Goal: Task Accomplishment & Management: Manage account settings

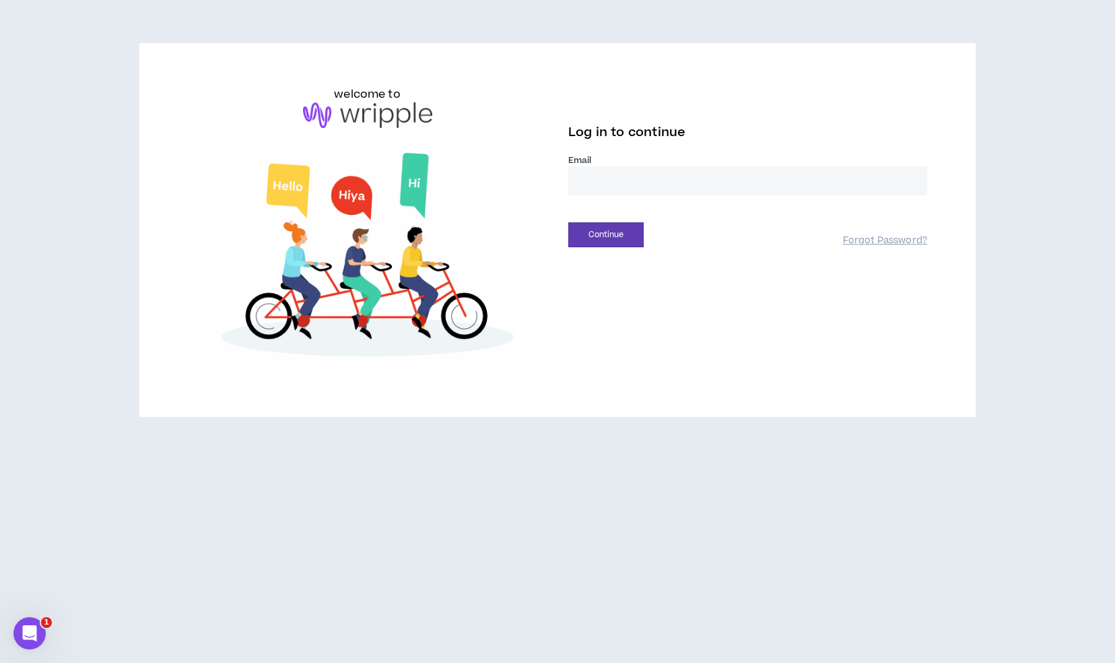
click at [660, 171] on input "email" at bounding box center [747, 180] width 359 height 29
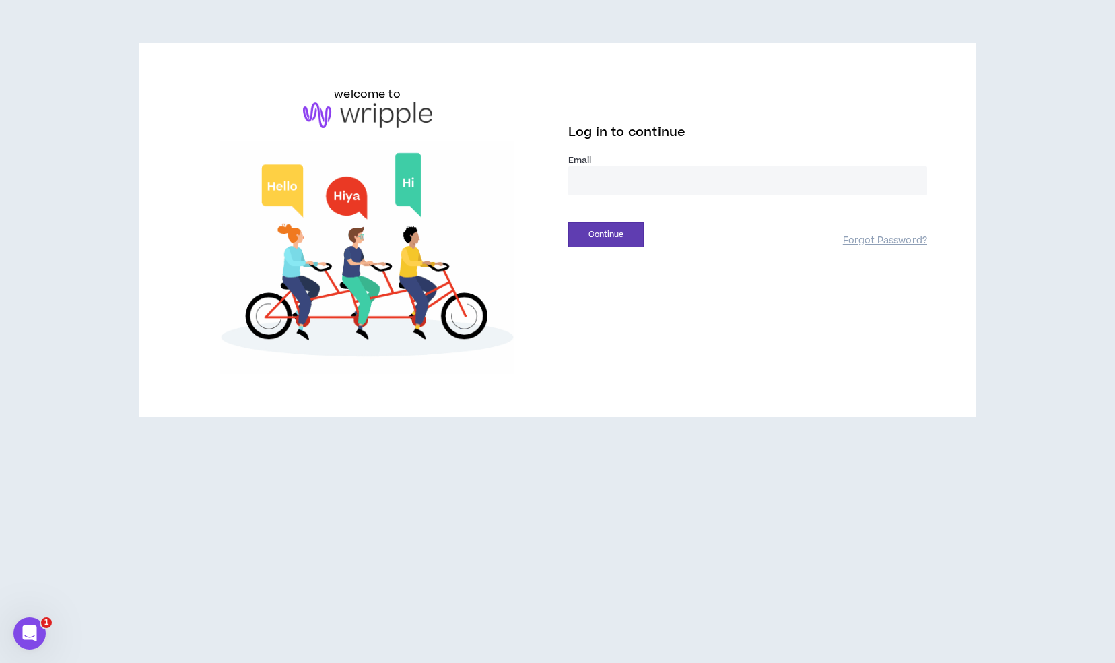
type input "**********"
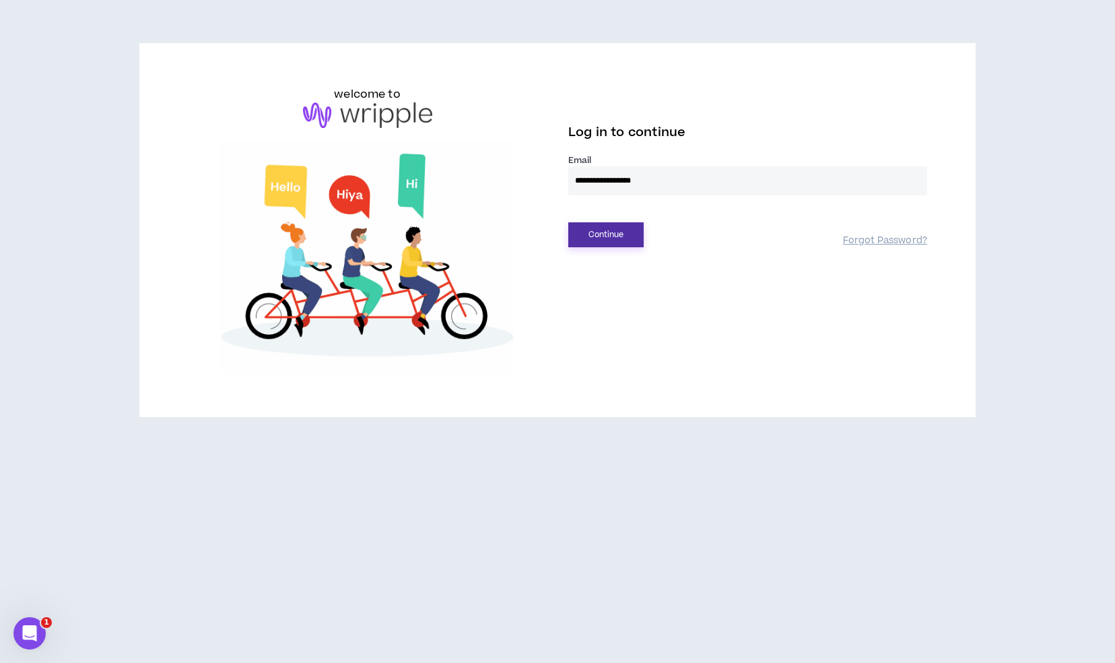
click at [628, 239] on button "Continue" at bounding box center [605, 234] width 75 height 25
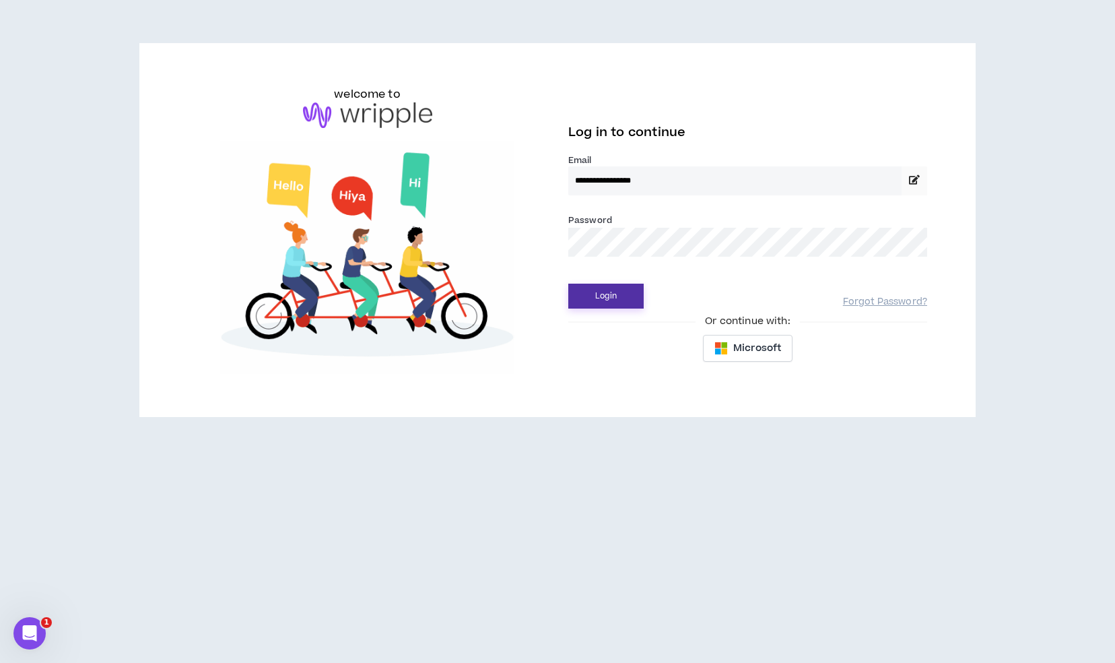
click at [643, 304] on button "Login" at bounding box center [605, 296] width 75 height 25
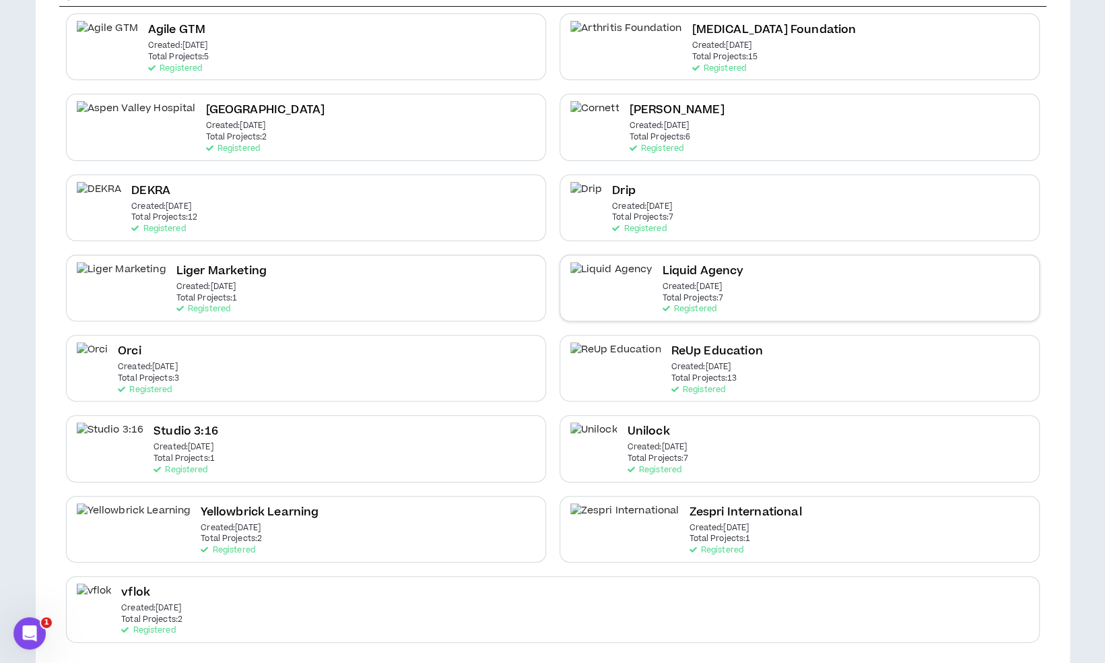
scroll to position [162, 0]
click at [441, 622] on div "vflok Created: [DATE] Total Projects: 2 Registered" at bounding box center [553, 606] width 974 height 67
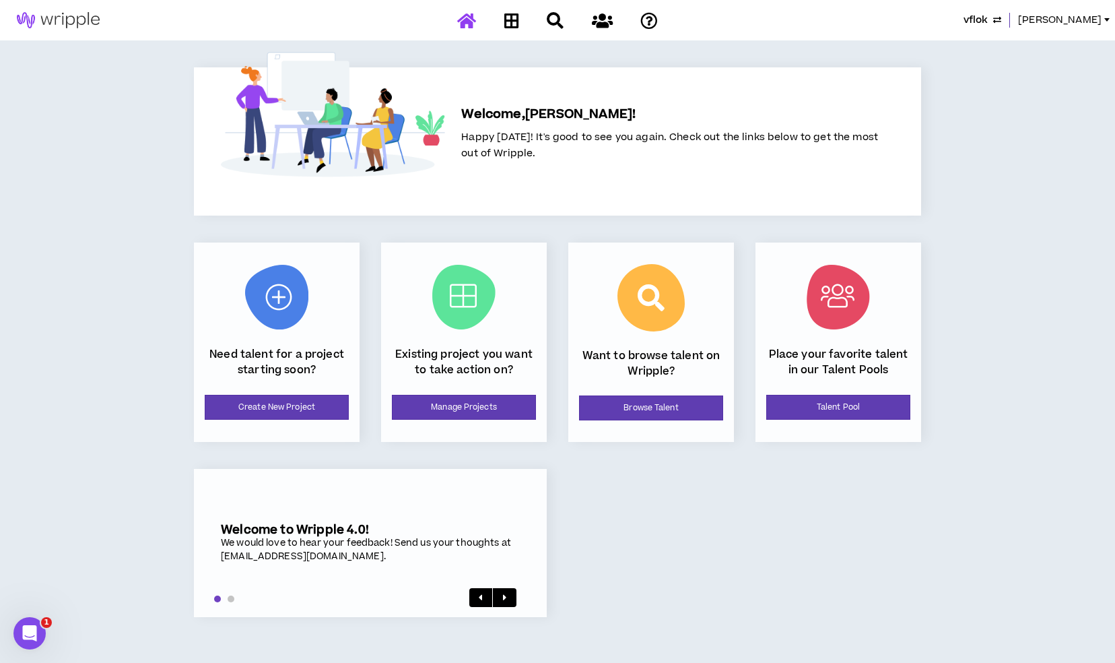
click at [435, 385] on div "Existing project you want to take action on? Manage Projects" at bounding box center [464, 341] width 166 height 199
click at [440, 406] on link "Manage Projects" at bounding box center [464, 407] width 144 height 25
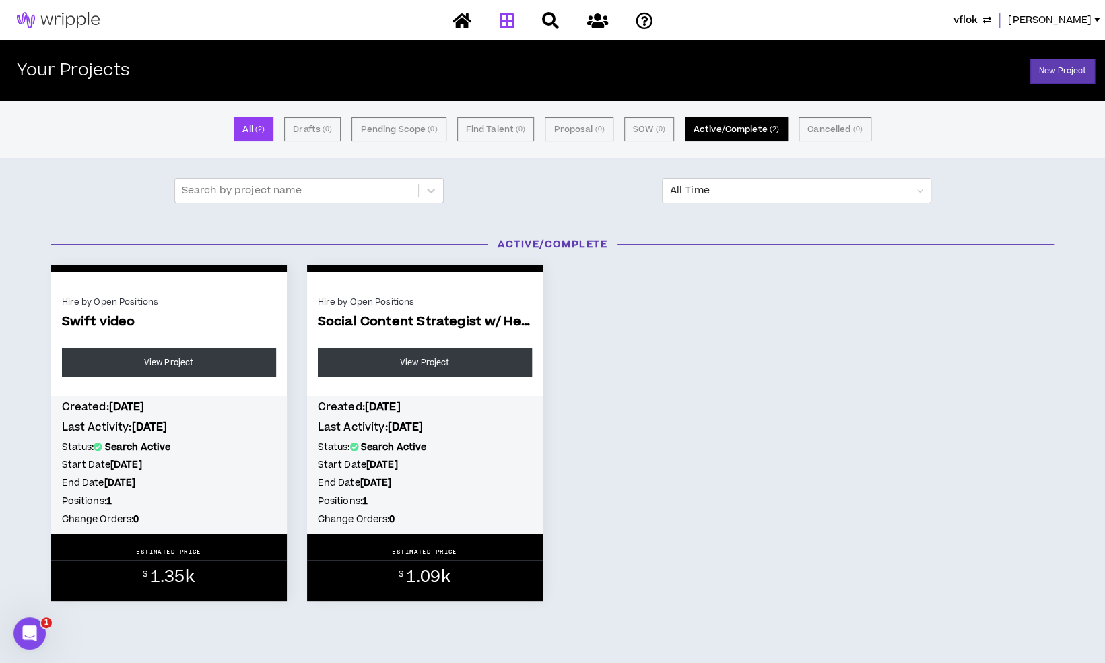
click at [742, 118] on button "Active/Complete ( 2 )" at bounding box center [736, 129] width 103 height 24
click at [991, 25] on button "vflok" at bounding box center [973, 20] width 38 height 15
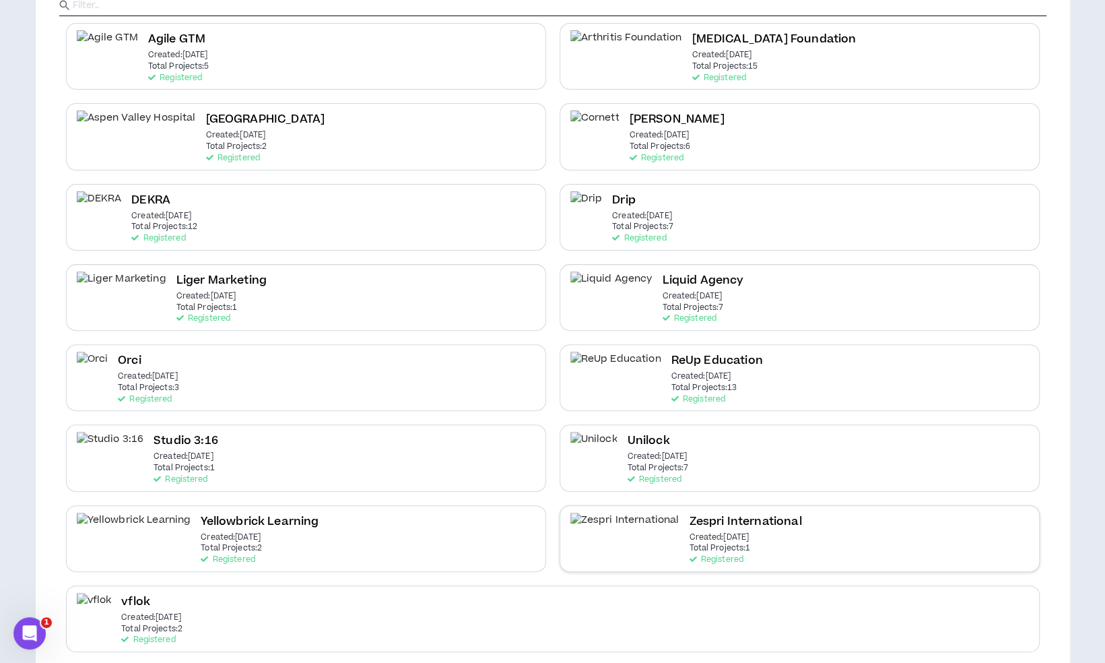
scroll to position [162, 0]
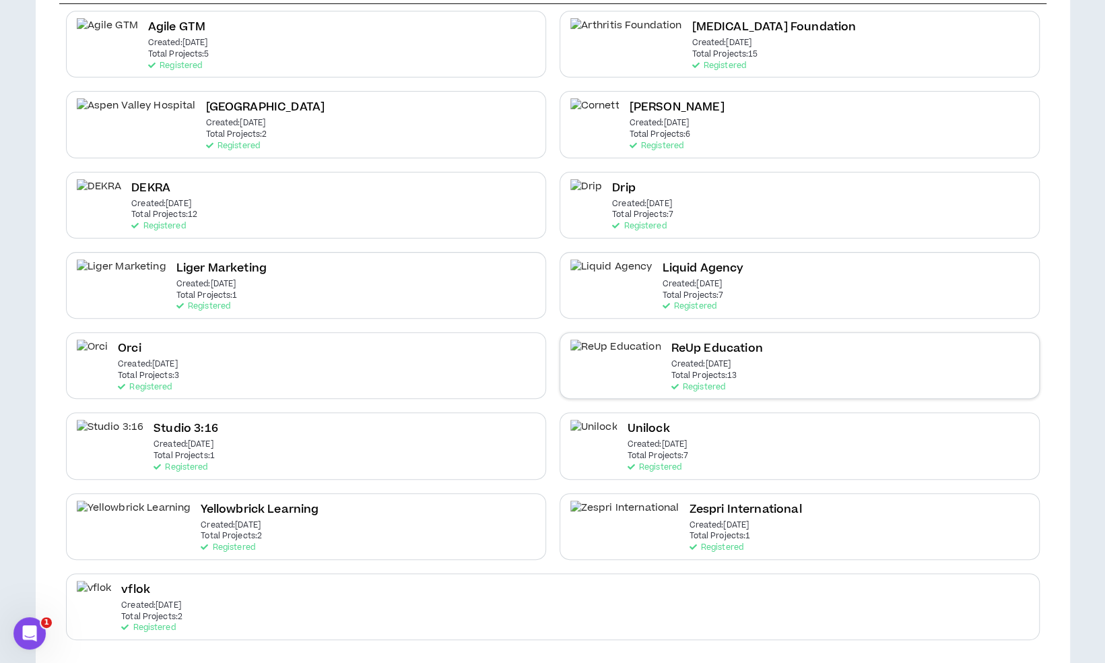
click at [671, 377] on p "Total Projects: 13" at bounding box center [704, 375] width 66 height 9
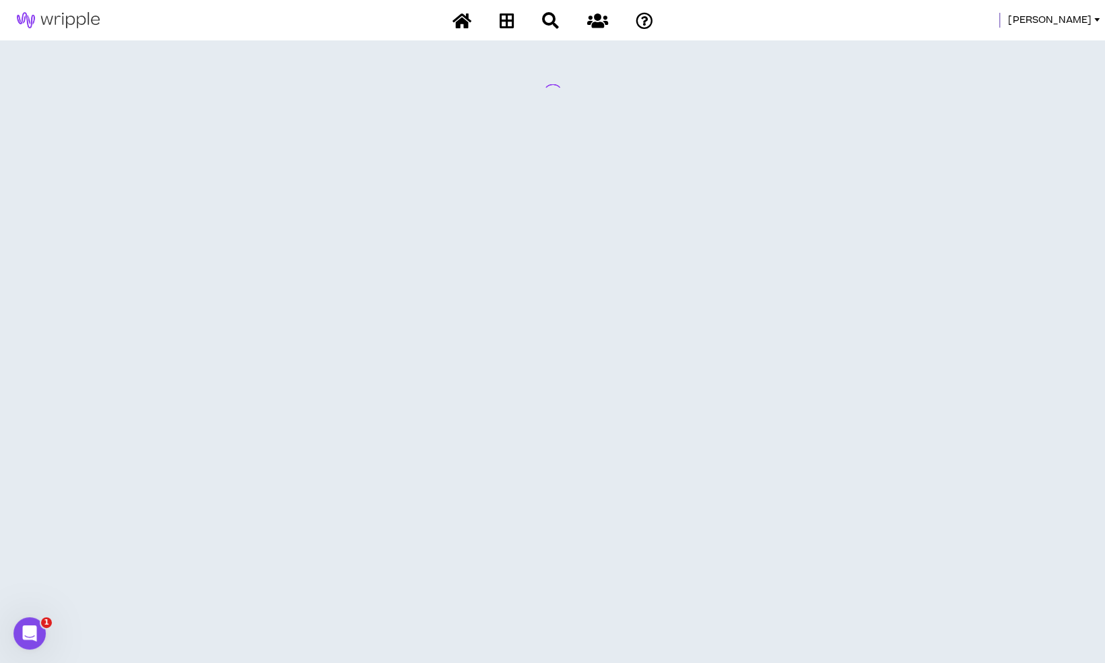
scroll to position [0, 0]
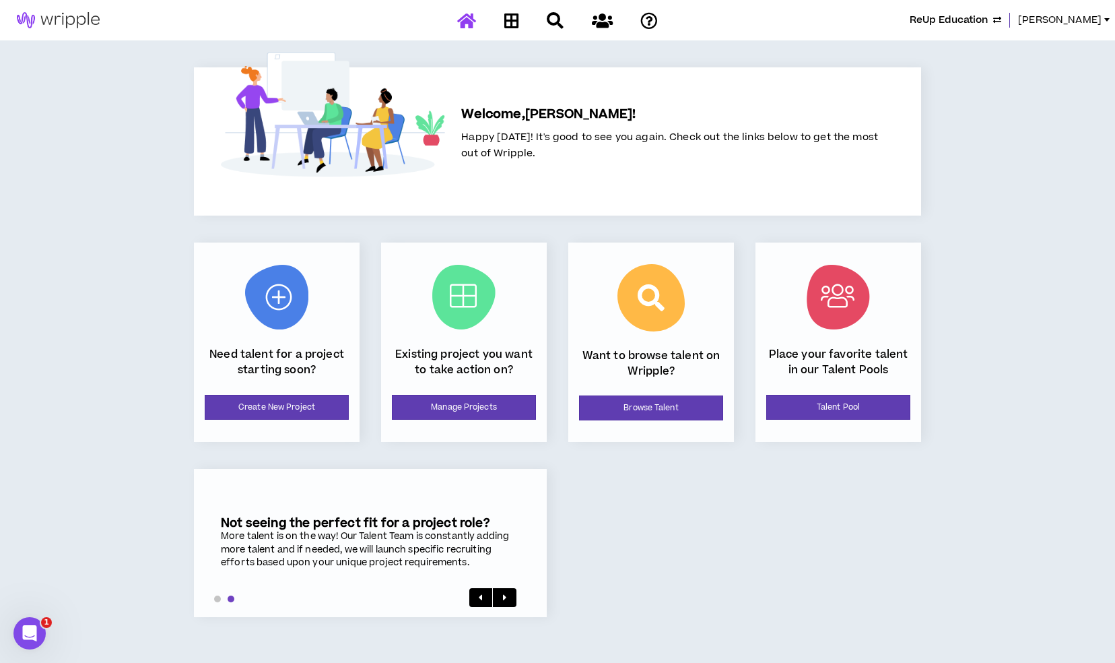
click at [451, 393] on div "Existing project you want to take action on? Manage Projects" at bounding box center [464, 341] width 166 height 199
click at [454, 406] on link "Manage Projects" at bounding box center [464, 407] width 144 height 25
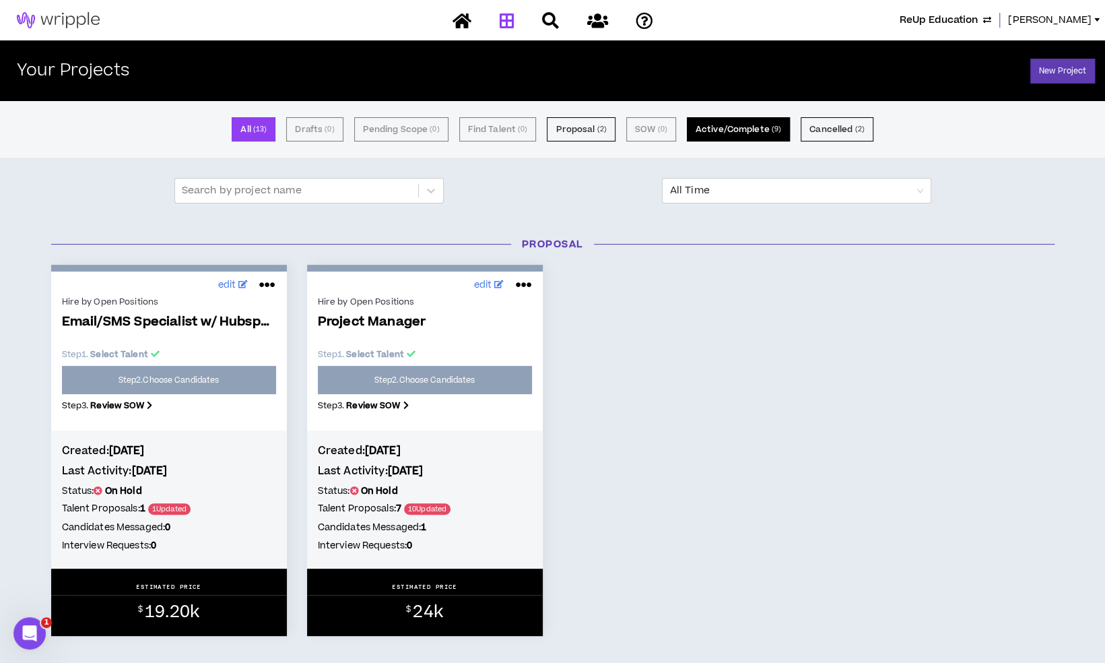
click at [745, 140] on button "Active/Complete ( 9 )" at bounding box center [738, 129] width 103 height 24
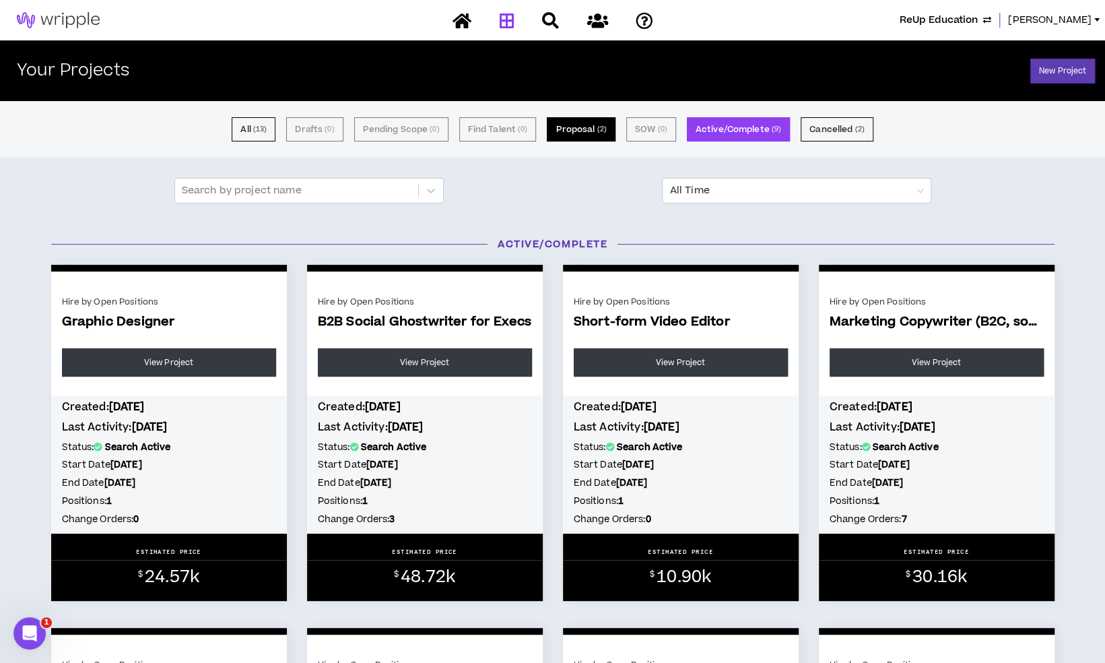
click at [565, 140] on button "Proposal ( 2 )" at bounding box center [581, 129] width 68 height 24
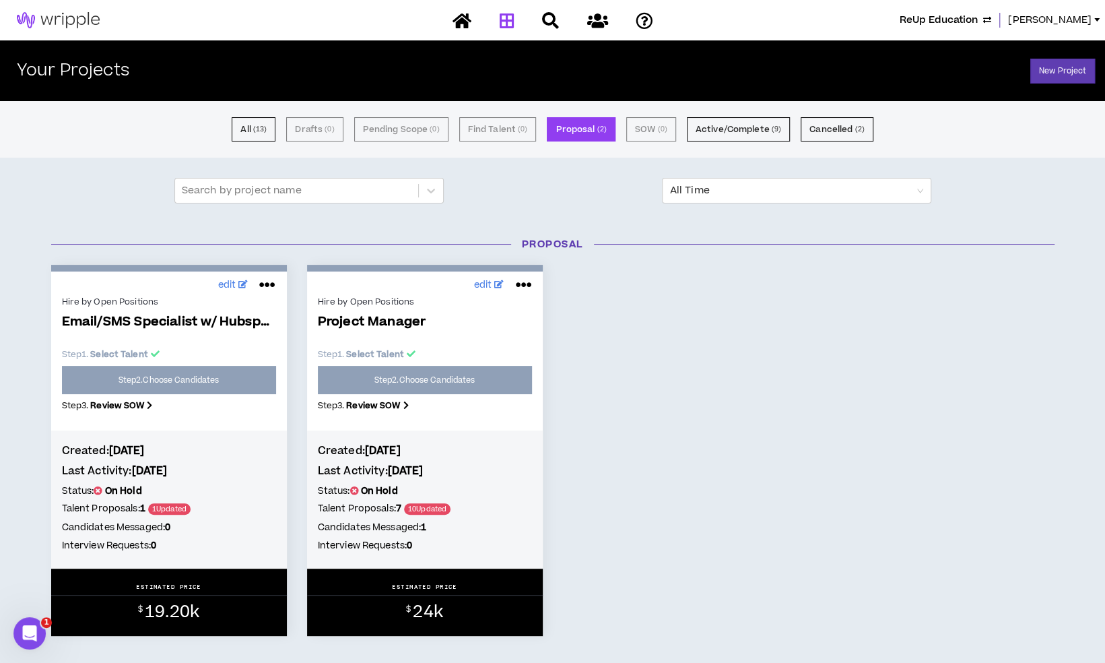
click at [972, 23] on span "ReUp Education" at bounding box center [939, 20] width 78 height 15
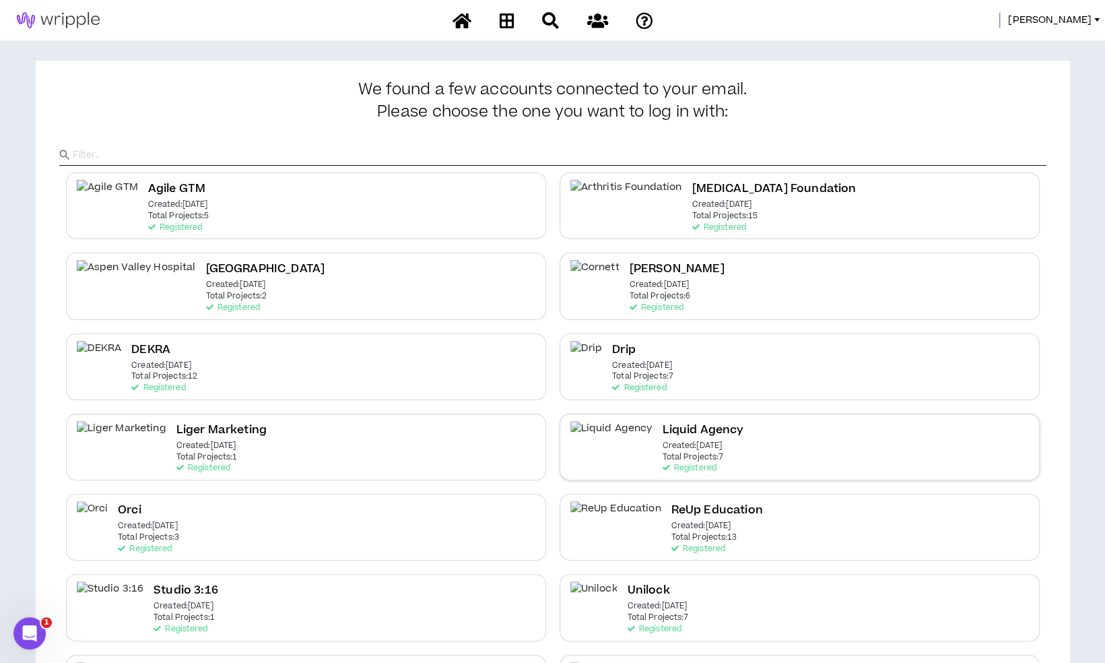
click at [680, 435] on h2 "Liquid Agency" at bounding box center [702, 430] width 81 height 18
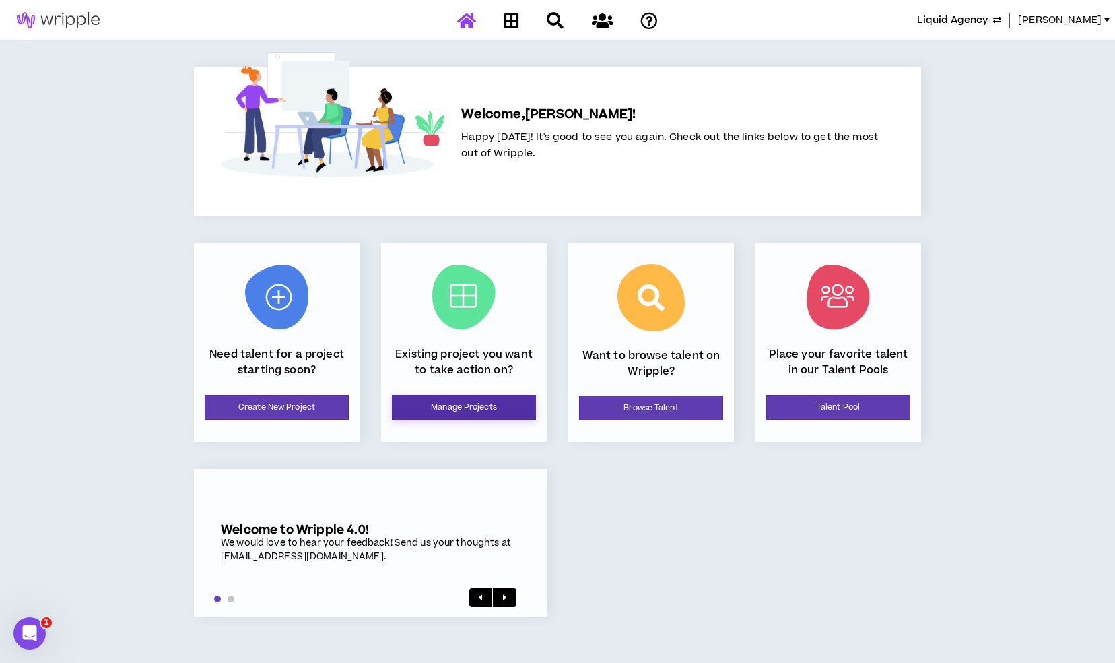
click at [461, 400] on link "Manage Projects" at bounding box center [464, 407] width 144 height 25
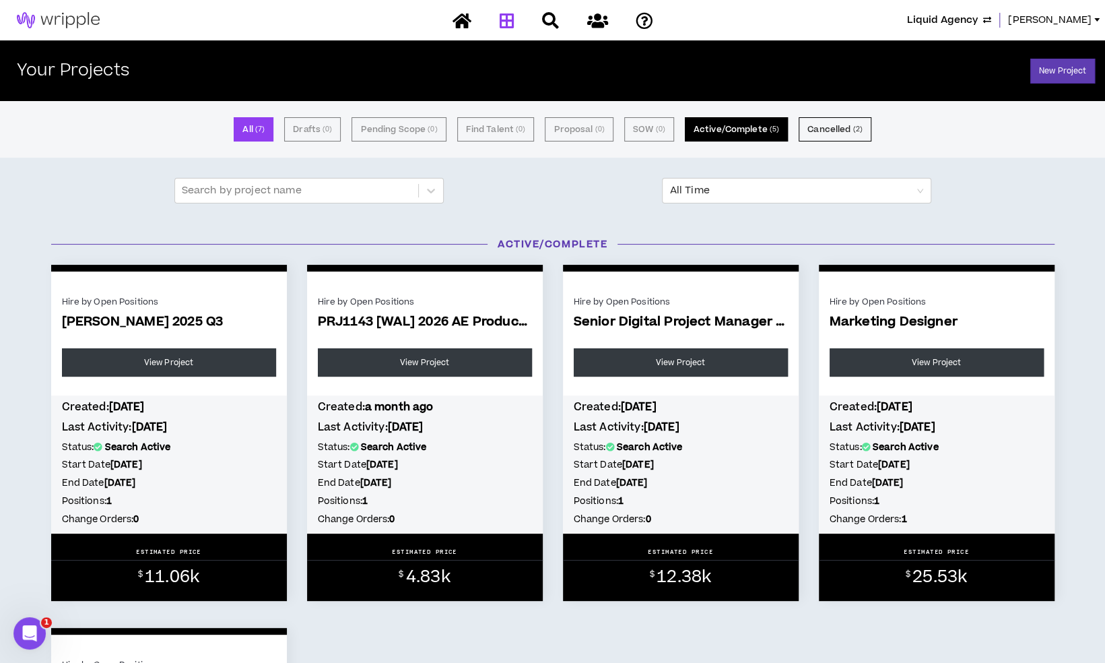
click at [755, 127] on button "Active/Complete ( 5 )" at bounding box center [736, 129] width 103 height 24
click at [473, 30] on link at bounding box center [462, 21] width 26 height 24
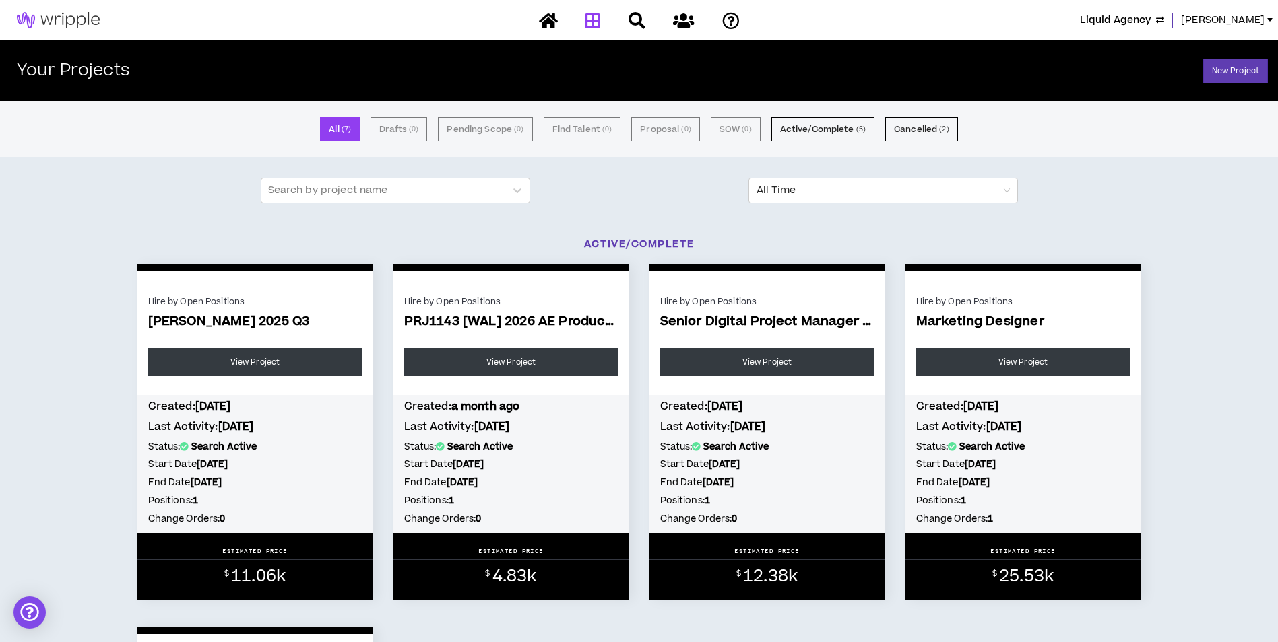
click at [1145, 32] on div "Liquid Agency Mason" at bounding box center [639, 20] width 1278 height 40
click at [1150, 13] on span "Liquid Agency" at bounding box center [1115, 20] width 71 height 15
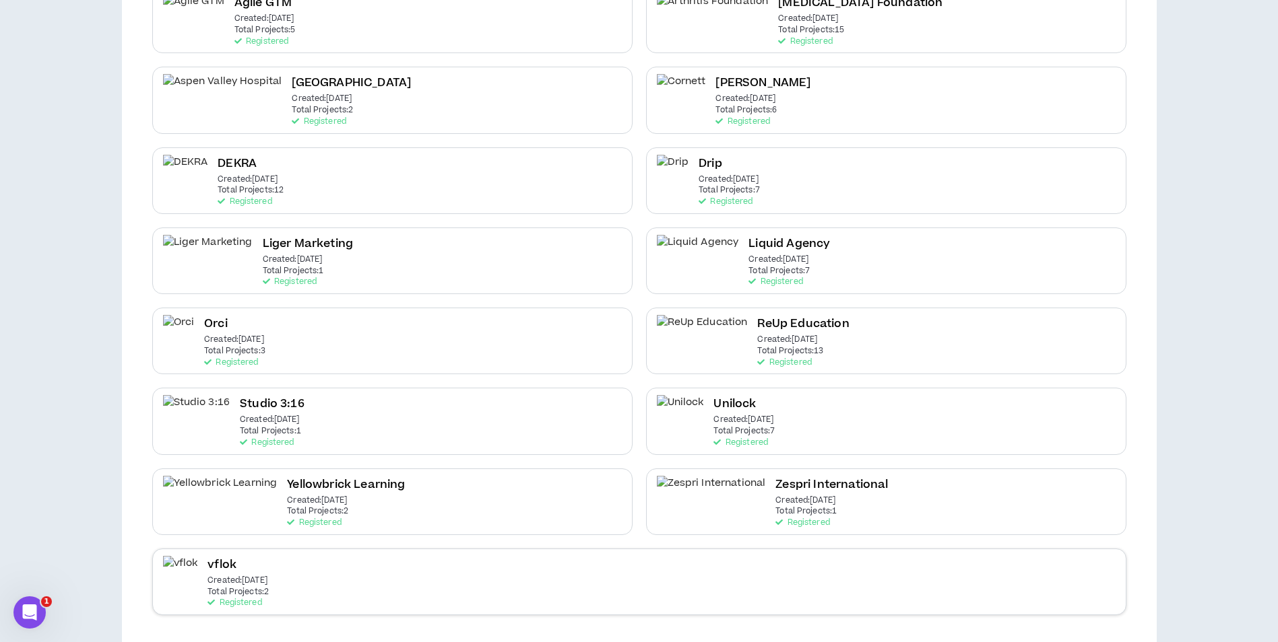
click at [381, 573] on div "vflok Created: [DATE] Total Projects: 2 Registered" at bounding box center [639, 582] width 974 height 67
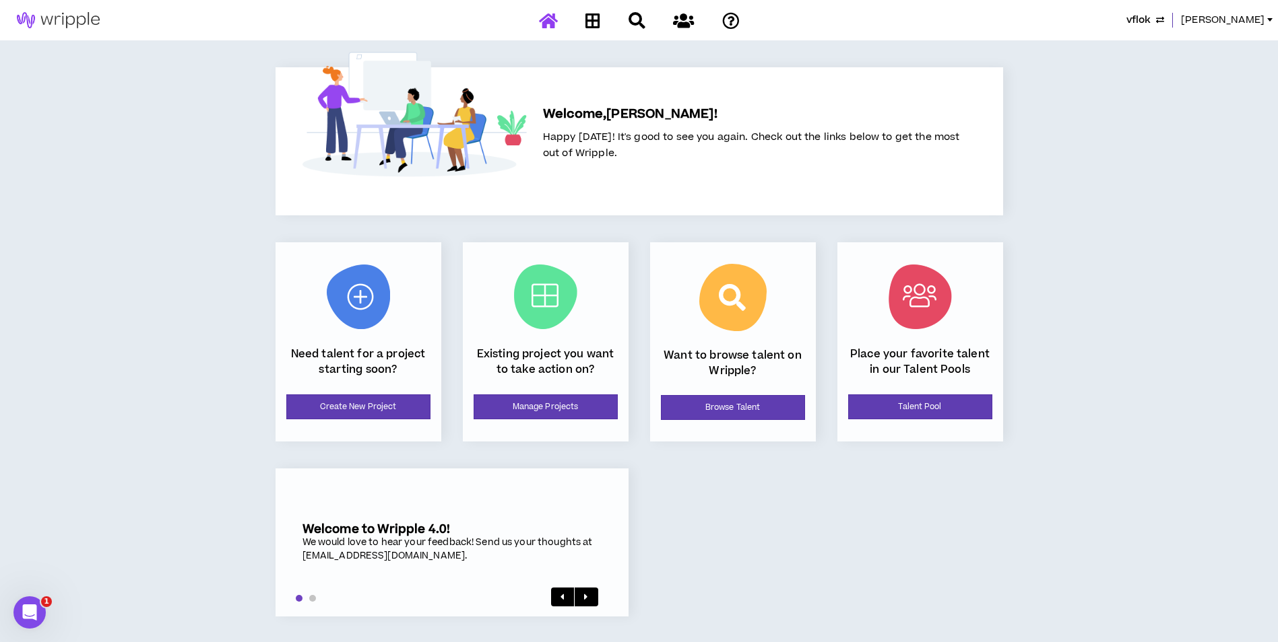
click at [548, 420] on div "Existing project you want to take action on? Manage Projects" at bounding box center [546, 341] width 166 height 199
click at [548, 408] on link "Manage Projects" at bounding box center [545, 407] width 144 height 25
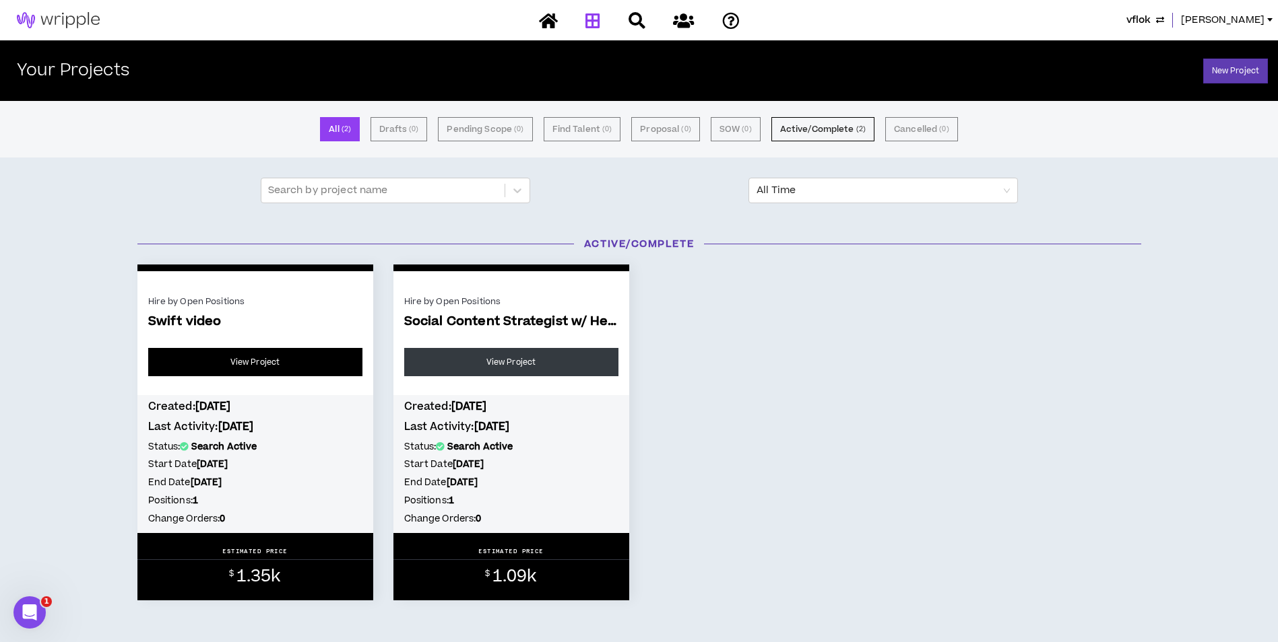
click at [321, 370] on link "View Project" at bounding box center [255, 362] width 214 height 28
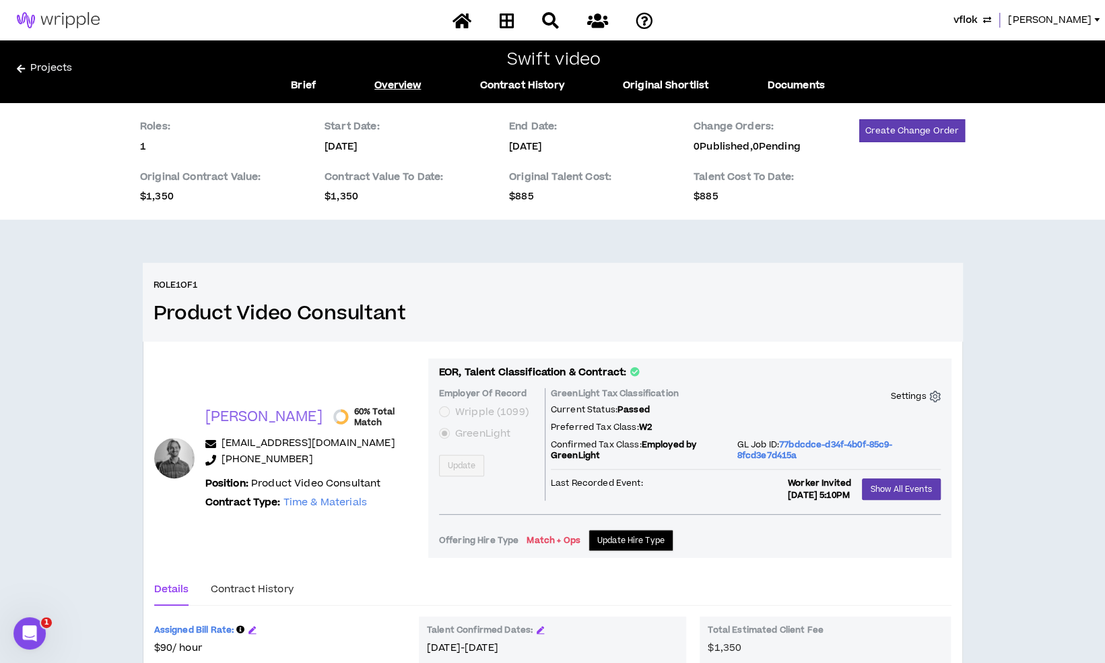
click at [991, 18] on button "vflok" at bounding box center [973, 20] width 38 height 15
